Goal: Communication & Community: Answer question/provide support

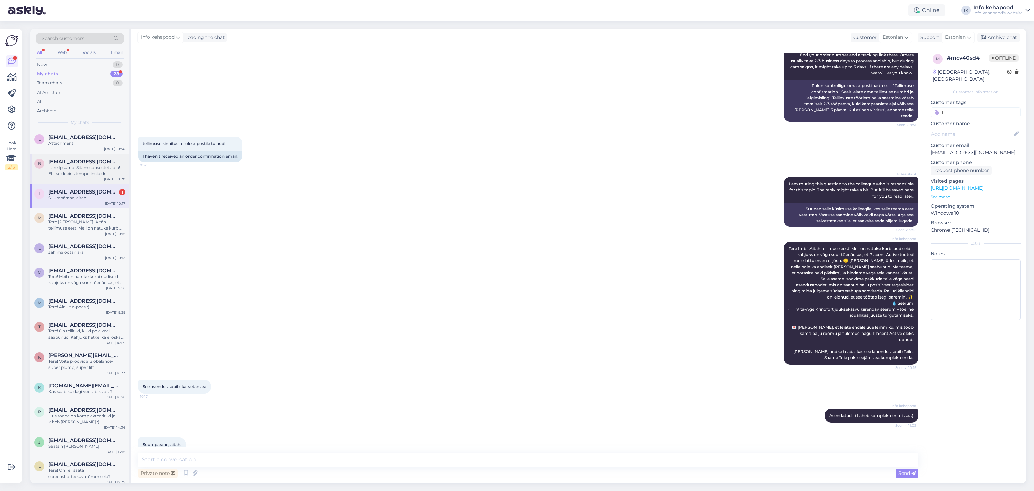
click at [92, 176] on div at bounding box center [86, 171] width 77 height 12
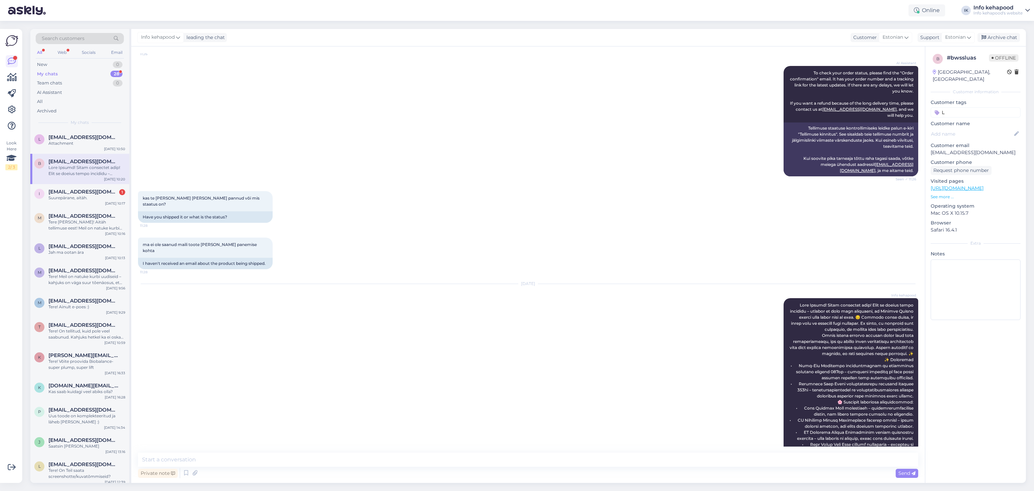
scroll to position [160, 0]
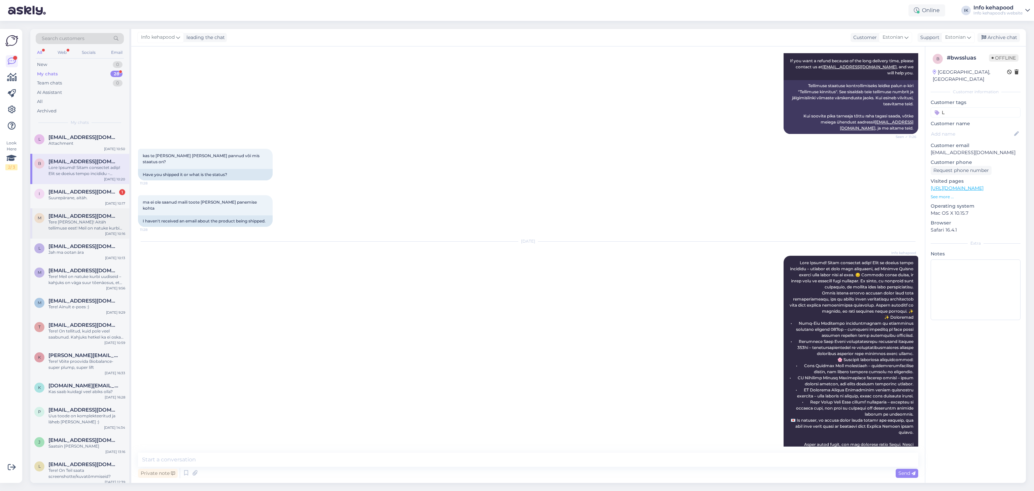
click at [88, 232] on div "m [EMAIL_ADDRESS][DOMAIN_NAME] Tere [PERSON_NAME]! Aitäh tellimuse eest! Meil o…" at bounding box center [79, 223] width 99 height 30
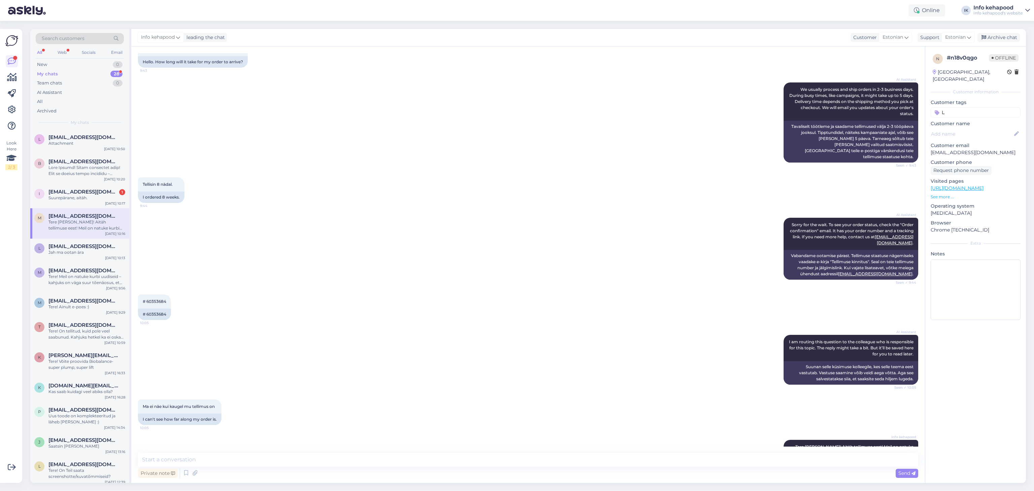
scroll to position [42, 0]
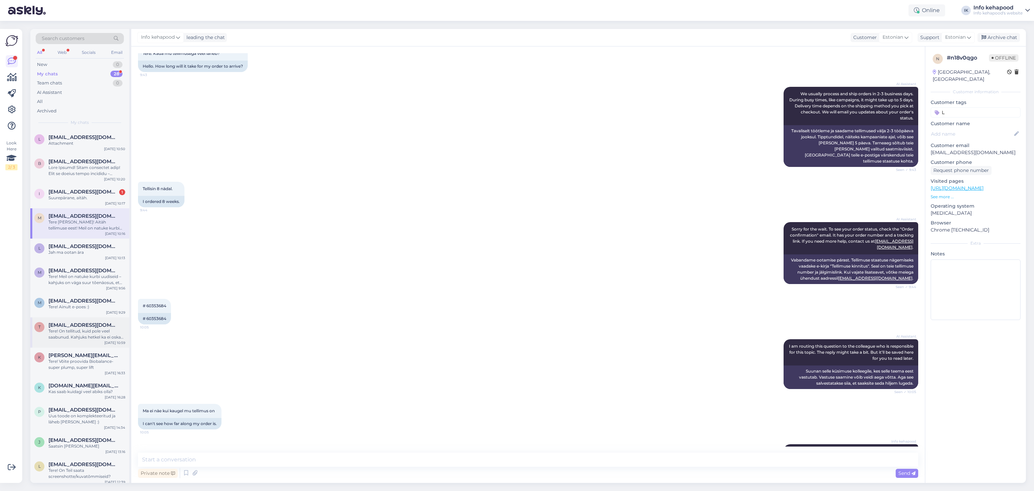
click at [44, 331] on div "T [EMAIL_ADDRESS][DOMAIN_NAME] Tere! On tellitud, kuid pole veel saabunud. Kahj…" at bounding box center [79, 331] width 91 height 18
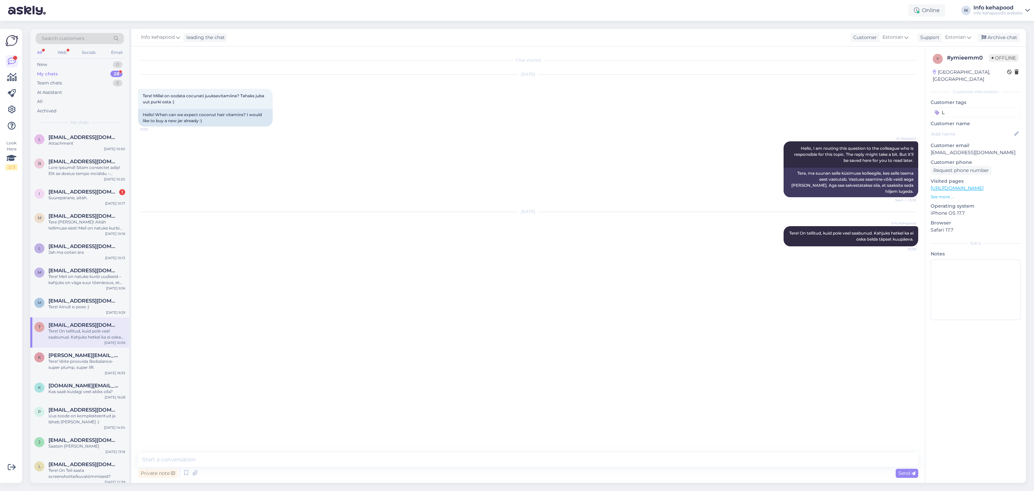
scroll to position [0, 0]
click at [69, 178] on div "b [EMAIL_ADDRESS][DOMAIN_NAME] [DATE] 10:20" at bounding box center [79, 169] width 99 height 30
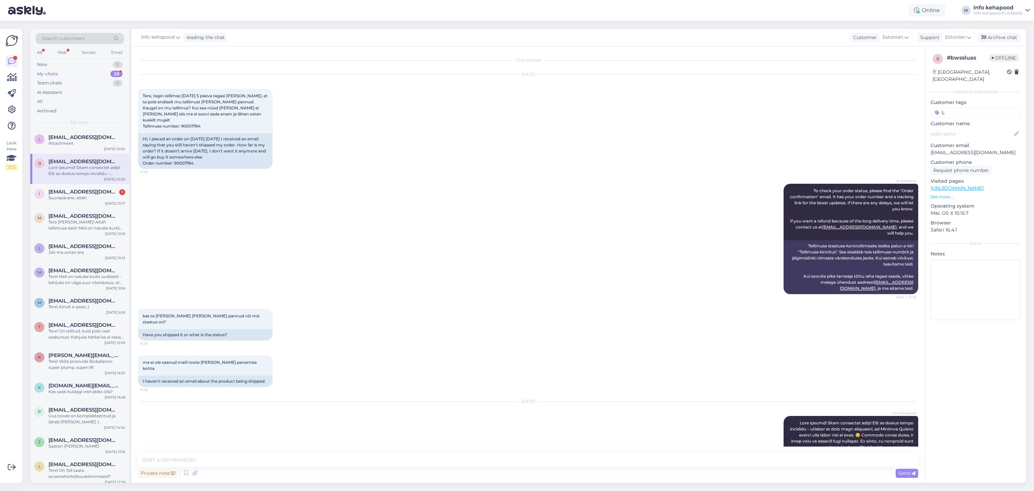
scroll to position [160, 0]
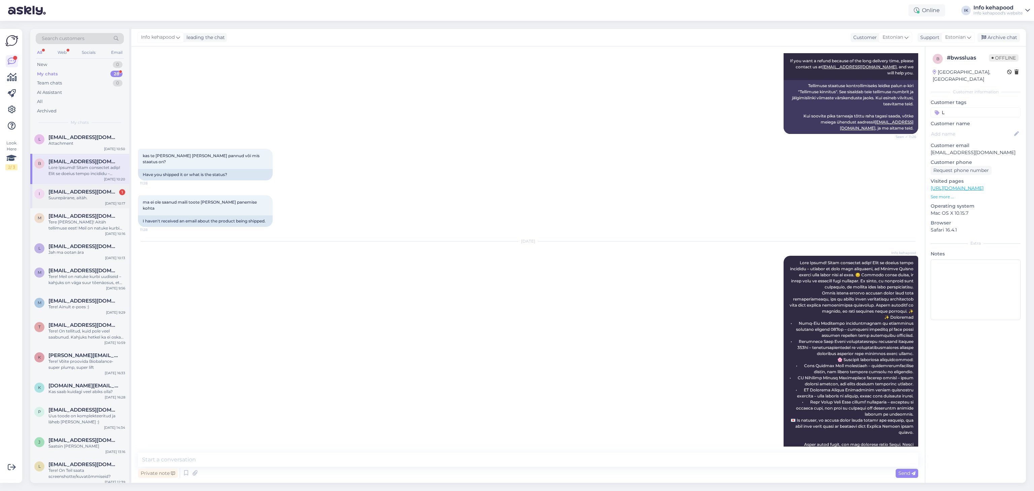
click at [86, 204] on div "i [EMAIL_ADDRESS][DOMAIN_NAME] 1 Suurepärane, aitäh. [DATE] 10:17" at bounding box center [79, 196] width 99 height 24
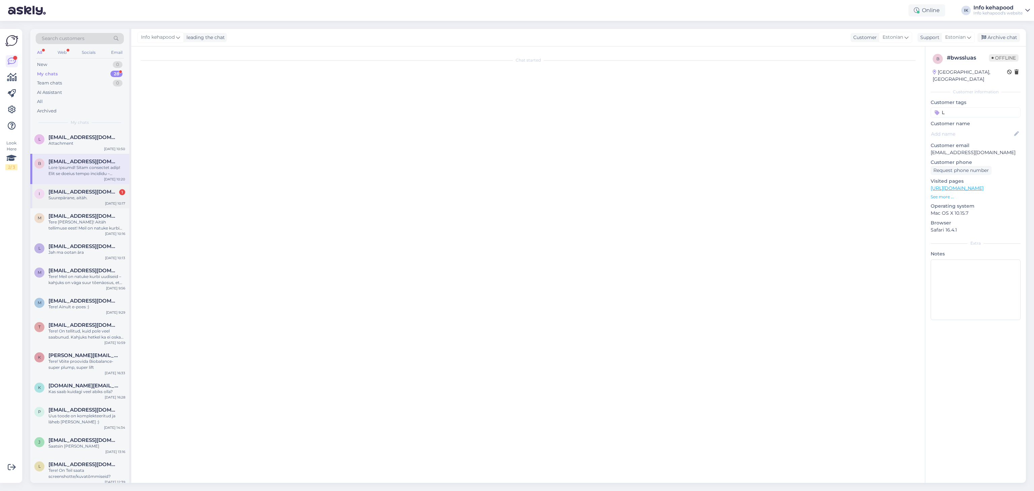
scroll to position [118, 0]
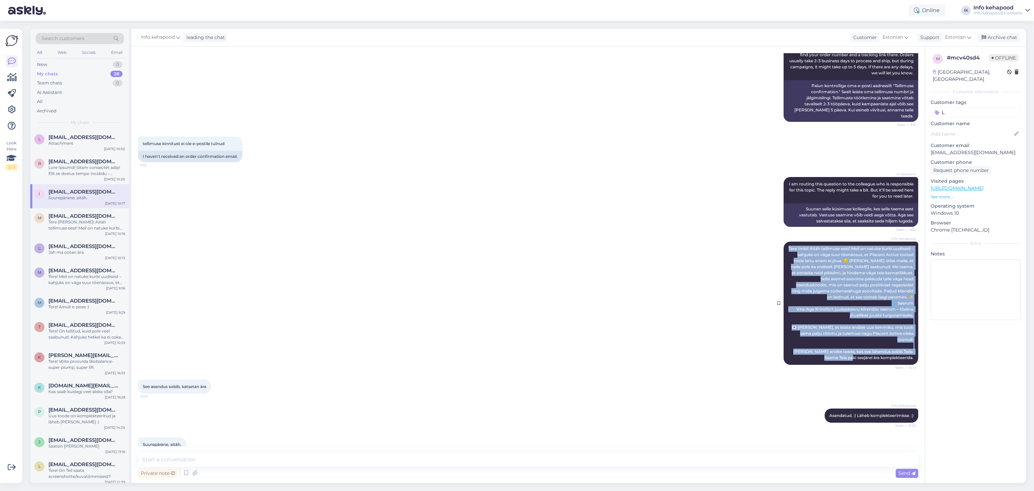
drag, startPoint x: 794, startPoint y: 243, endPoint x: 901, endPoint y: 349, distance: 150.6
click at [901, 349] on div "Info kehapood Tere Imbi! Aitäh tellimuse eest! Meil on natuke kurbi uudiseid – …" at bounding box center [850, 303] width 135 height 123
copy span "Tere Imbi! Aitäh tellimuse eest! Meil on natuke kurbi uudiseid – kahjuks on väg…"
click at [79, 71] on div "My chats 28" at bounding box center [80, 73] width 88 height 9
click at [73, 61] on div "New 1" at bounding box center [80, 64] width 88 height 9
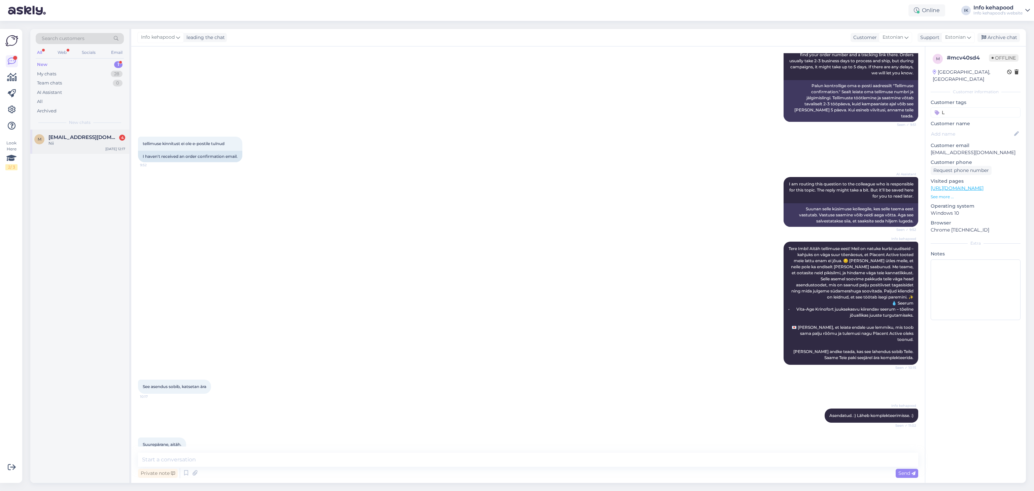
click at [82, 142] on div "Nii" at bounding box center [86, 143] width 77 height 6
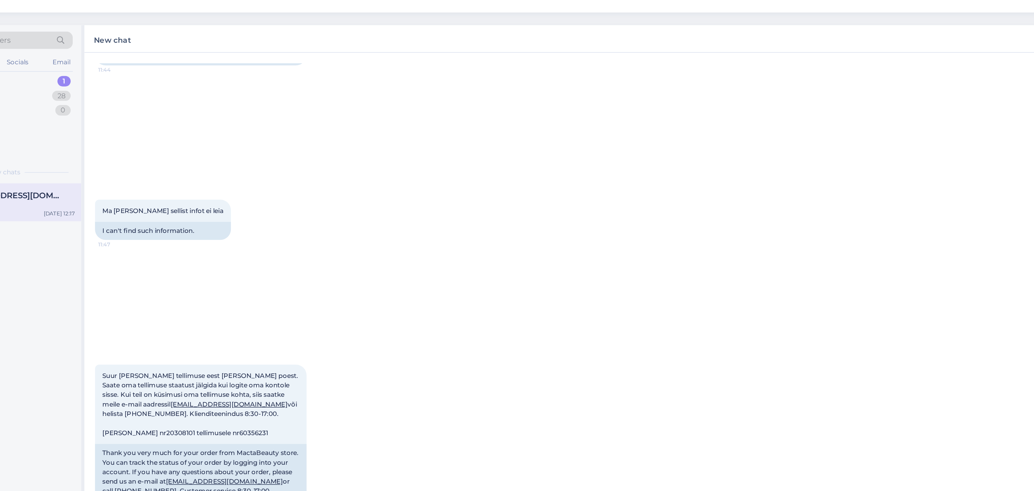
scroll to position [215, 0]
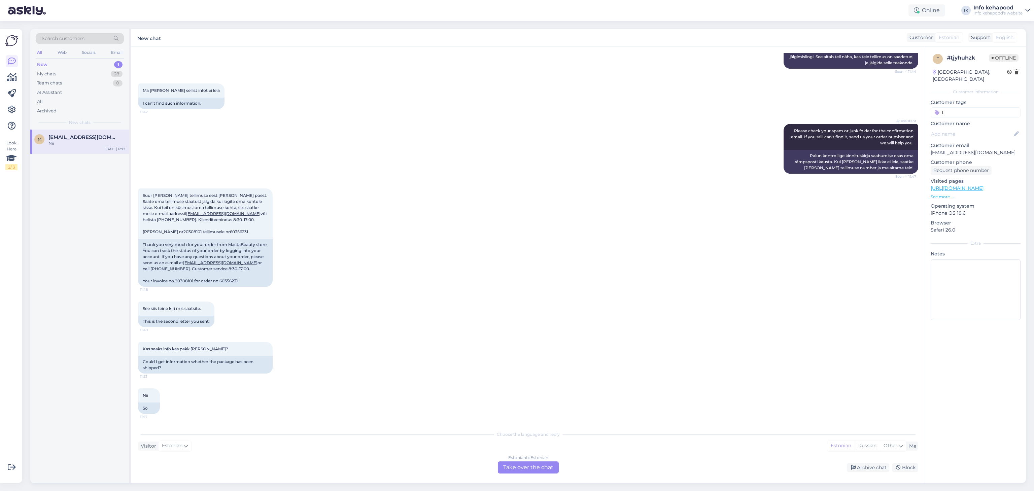
click at [544, 470] on div "Estonian to Estonian Take over the chat" at bounding box center [528, 467] width 61 height 12
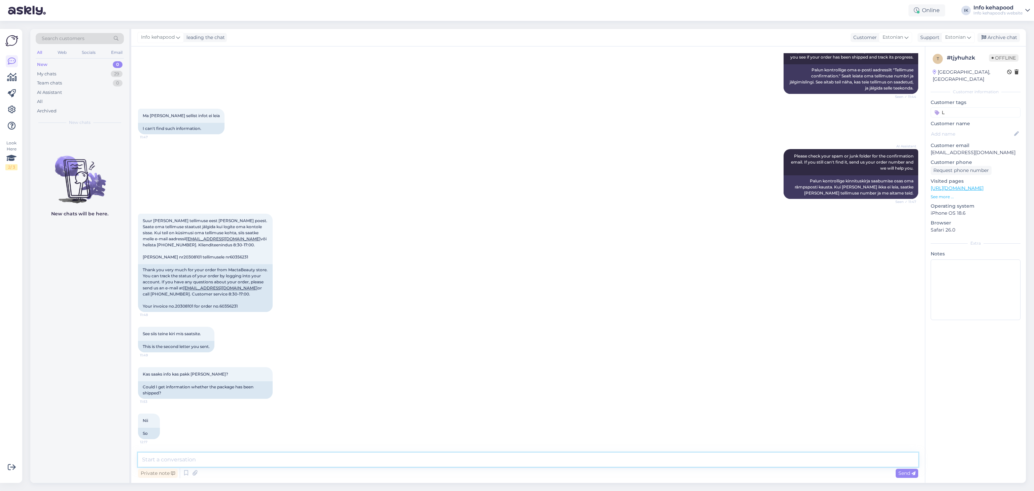
click at [483, 457] on textarea at bounding box center [528, 460] width 780 height 14
type textarea "Tere! Ega Te ei oska oma tellimuse numbrit öelda?"
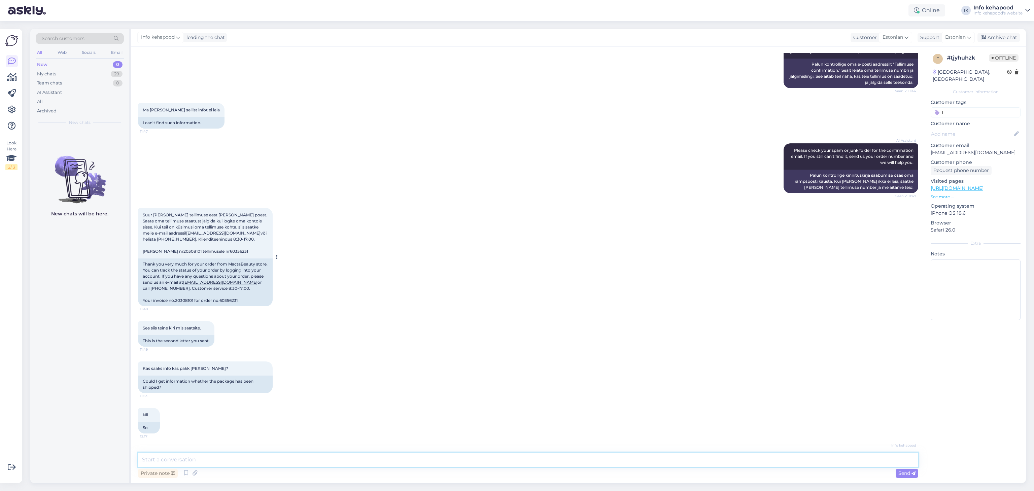
scroll to position [219, 0]
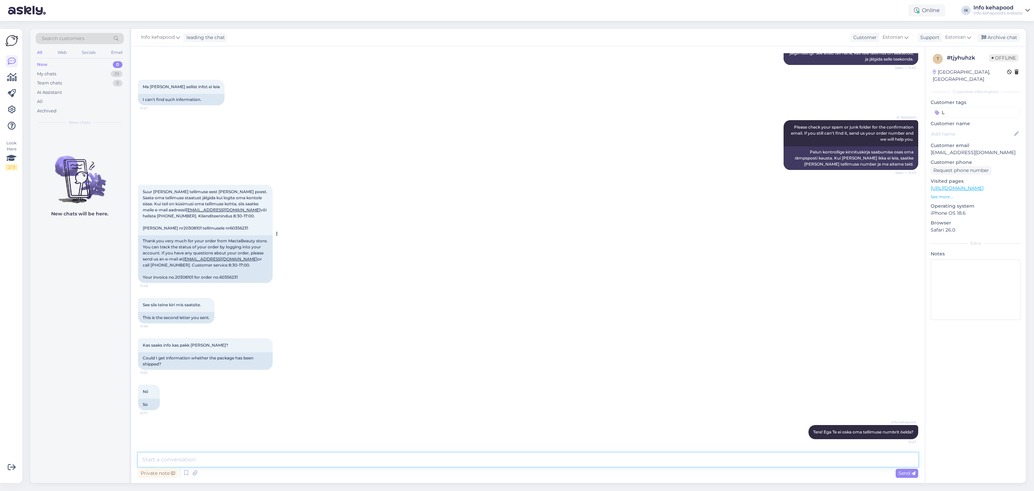
type textarea "O"
type textarea "p"
type textarea "[PERSON_NAME] andke oma täisnimi"
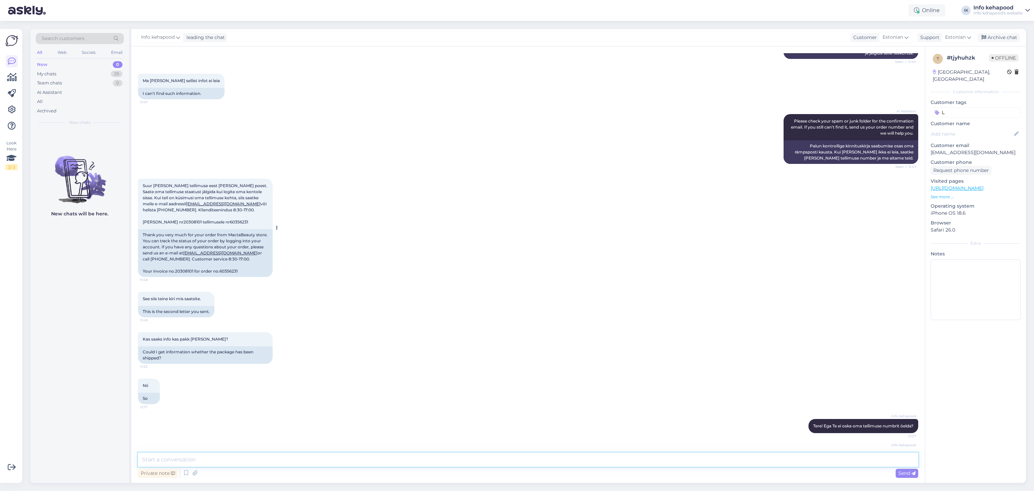
scroll to position [248, 0]
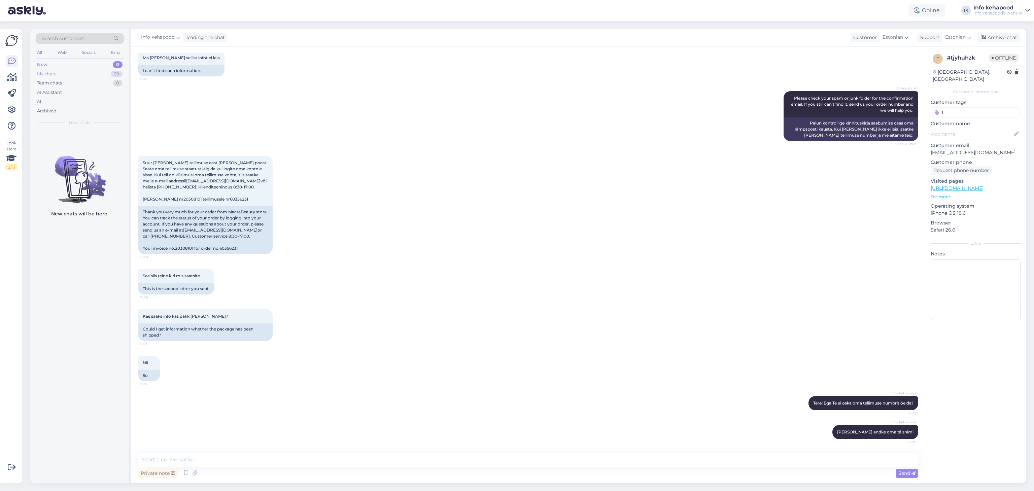
click at [82, 78] on div "My chats 29" at bounding box center [80, 73] width 88 height 9
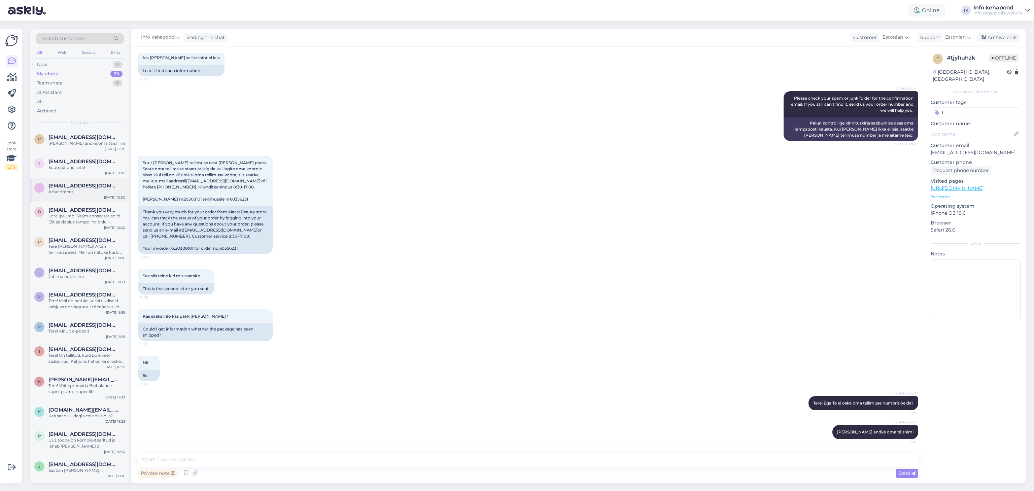
click at [81, 184] on span "[EMAIL_ADDRESS][DOMAIN_NAME]" at bounding box center [83, 186] width 70 height 6
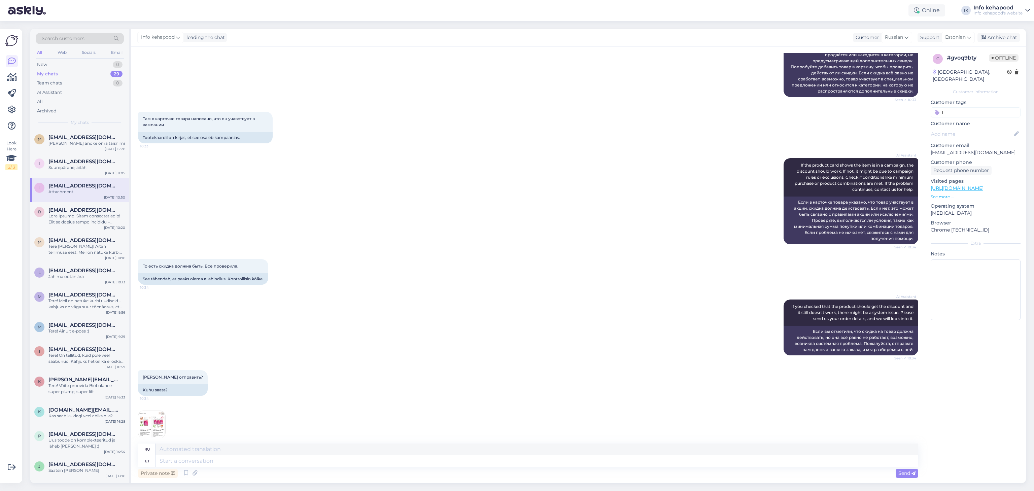
scroll to position [564, 0]
